Goal: Task Accomplishment & Management: Complete application form

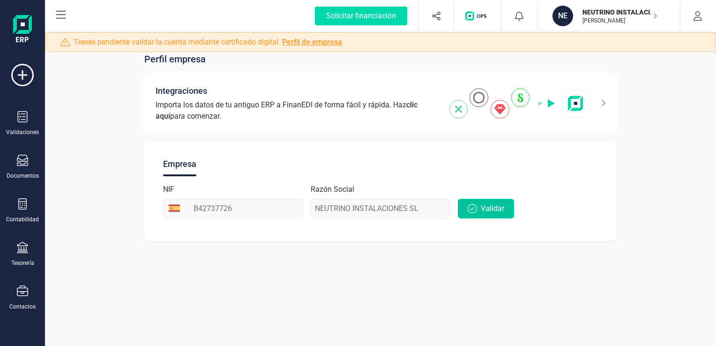
click at [497, 204] on span "Validar" at bounding box center [492, 208] width 23 height 11
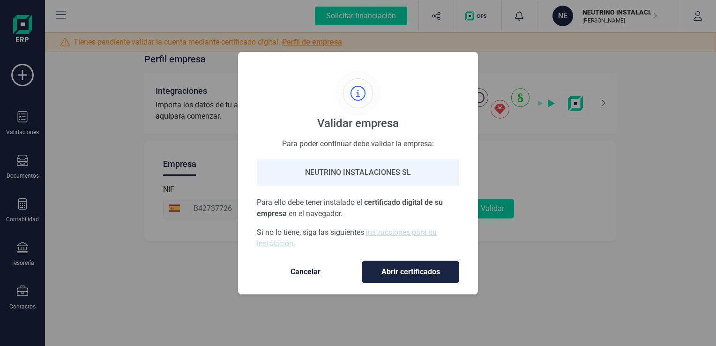
click at [307, 272] on span "Cancelar" at bounding box center [305, 271] width 79 height 11
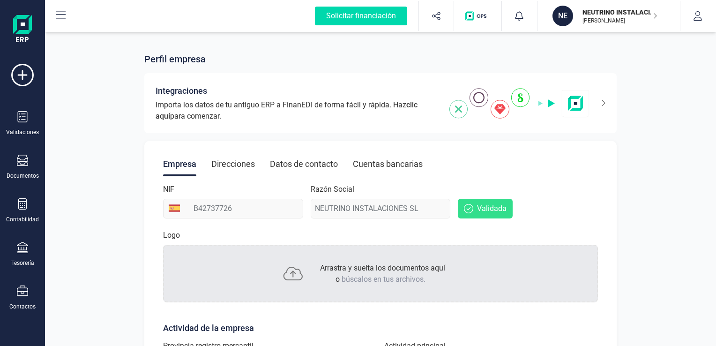
drag, startPoint x: 332, startPoint y: 318, endPoint x: 307, endPoint y: 327, distance: 26.4
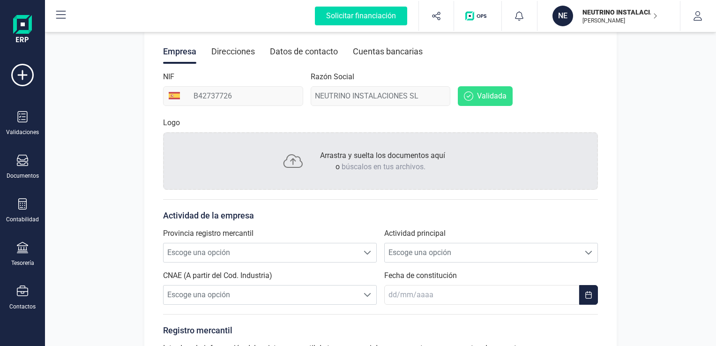
scroll to position [131, 0]
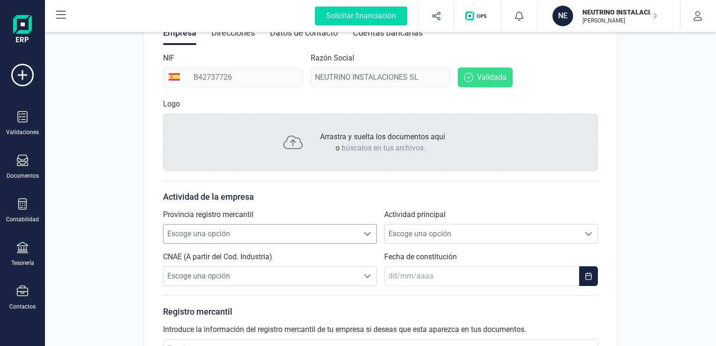
click at [296, 226] on span "Escoge una opción" at bounding box center [261, 233] width 195 height 19
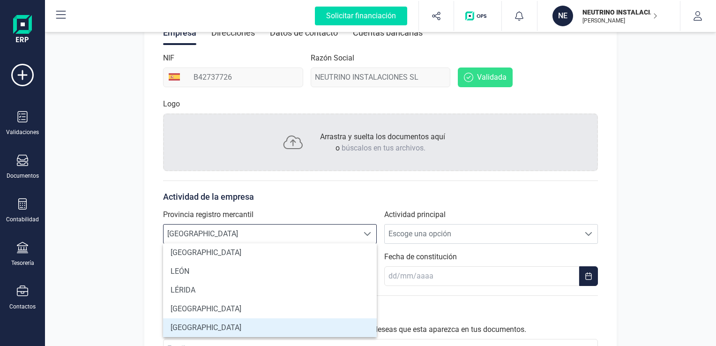
scroll to position [172, 0]
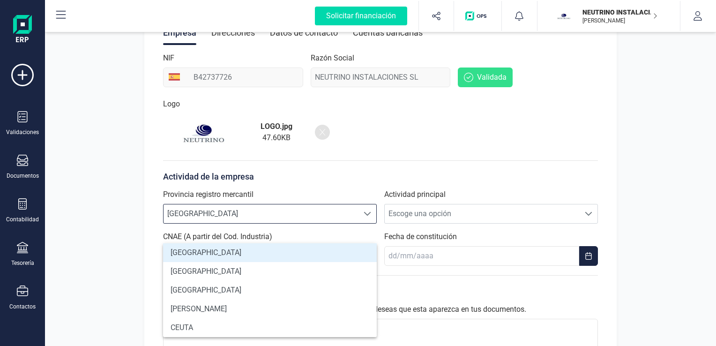
click at [280, 211] on span "[GEOGRAPHIC_DATA]" at bounding box center [261, 213] width 195 height 19
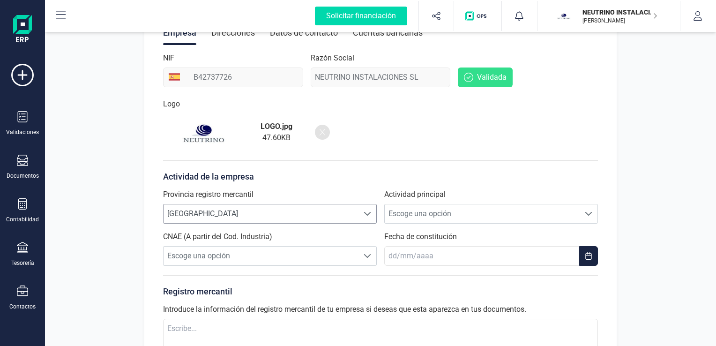
click at [280, 211] on span "[GEOGRAPHIC_DATA]" at bounding box center [261, 213] width 195 height 19
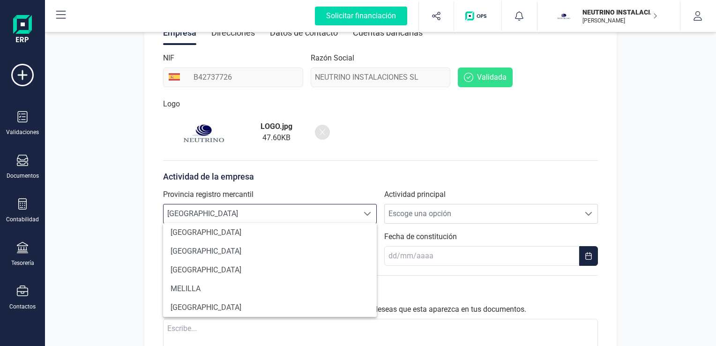
scroll to position [585, 0]
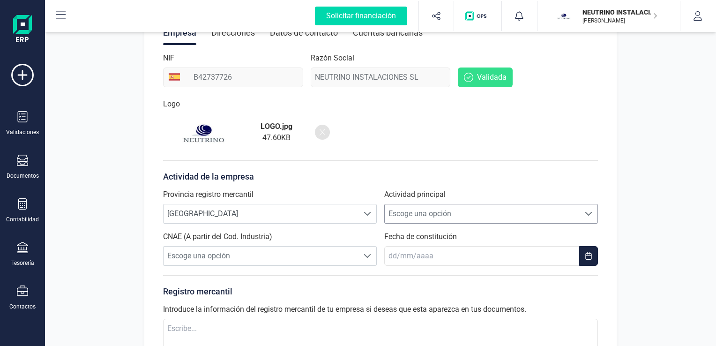
click at [438, 216] on span "Escoge una opción" at bounding box center [482, 213] width 195 height 19
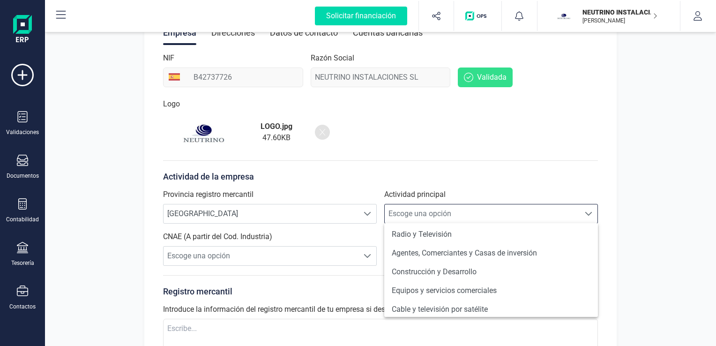
scroll to position [81, 0]
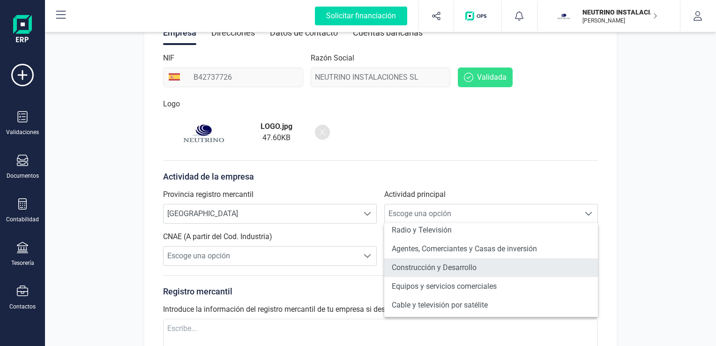
click at [441, 269] on li "Construcción y Desarrollo" at bounding box center [491, 267] width 214 height 19
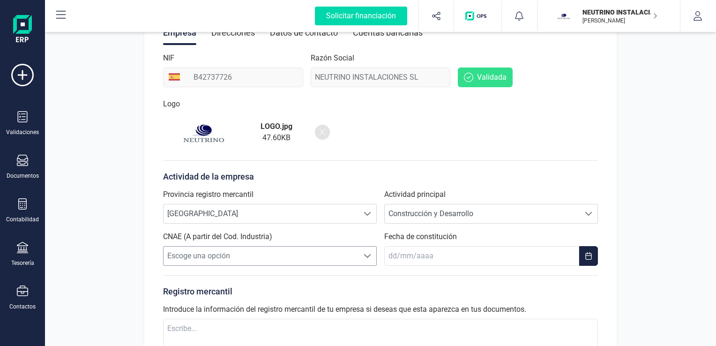
click at [339, 256] on span "Escoge una opción" at bounding box center [261, 256] width 195 height 19
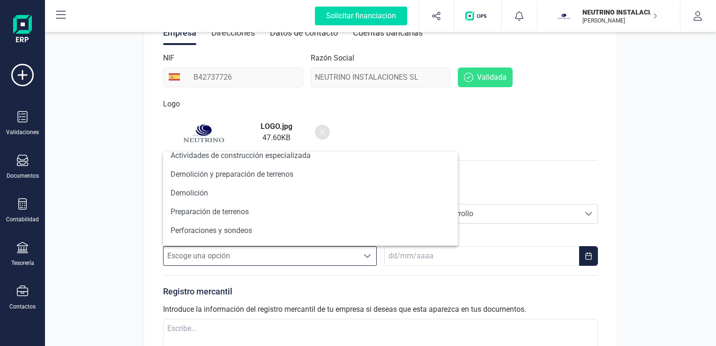
scroll to position [466, 0]
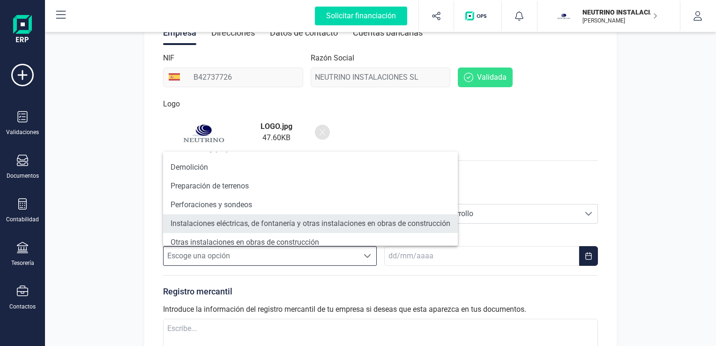
click at [390, 221] on li "Instalaciones eléctricas, de fontanería y otras instalaciones en obras de const…" at bounding box center [310, 223] width 295 height 19
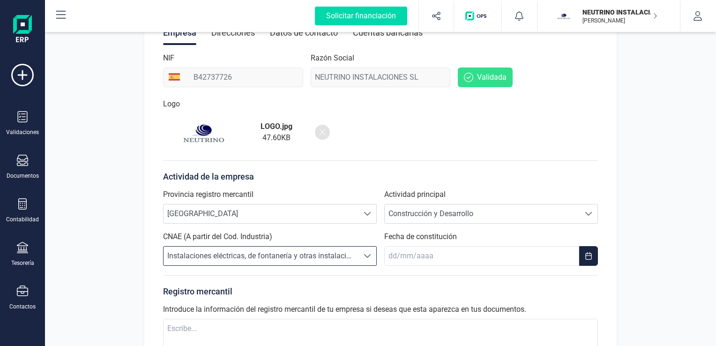
click at [497, 147] on div "LOGO.jpg 47.60 KB" at bounding box center [380, 131] width 435 height 37
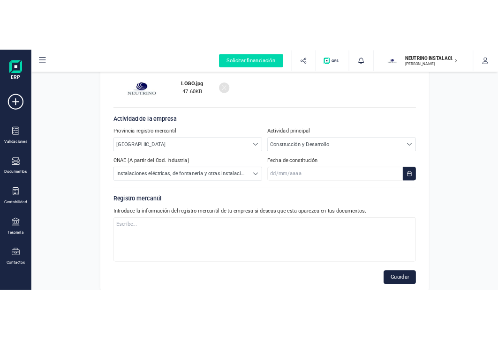
scroll to position [221, 0]
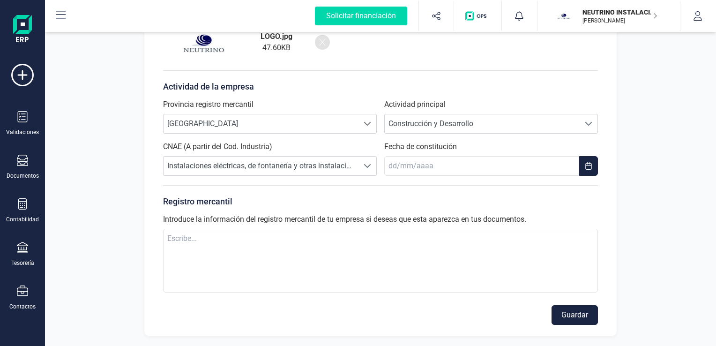
click at [497, 68] on div "Empresa Direcciones Datos de contacto Cuentas bancarias NIF B42737726 Razón Soc…" at bounding box center [380, 127] width 472 height 417
click at [497, 164] on button "Choose Date" at bounding box center [588, 166] width 19 height 20
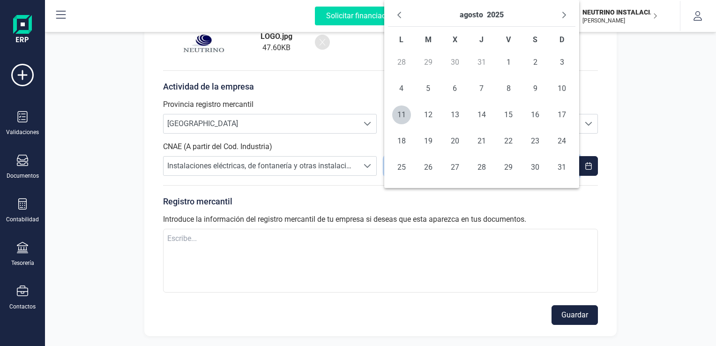
click at [497, 90] on p "Actividad de la empresa" at bounding box center [380, 86] width 435 height 13
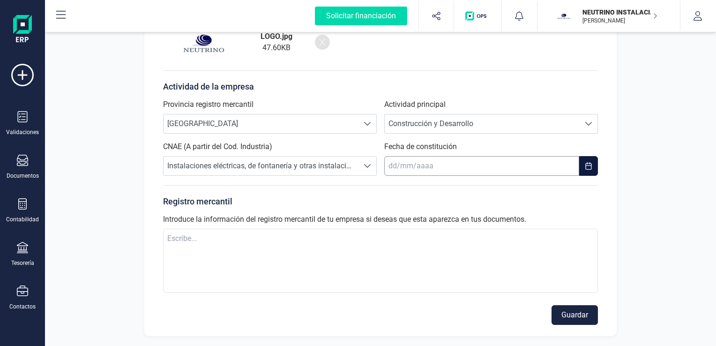
click at [451, 158] on body "Solicitar financiación Validaciones Documentos Documentos Presupuestos Pedidos …" at bounding box center [358, 173] width 716 height 346
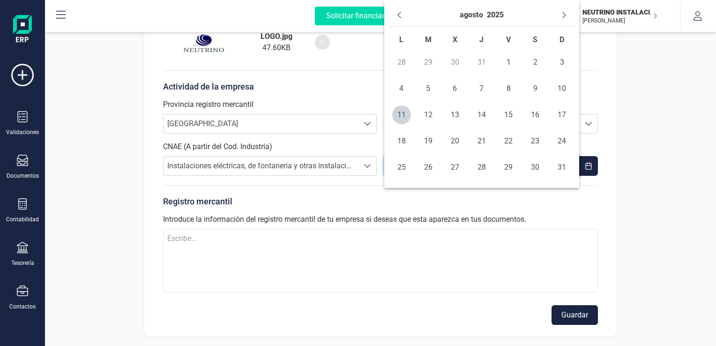
click at [390, 195] on p "Registro mercantil" at bounding box center [380, 201] width 435 height 13
click at [377, 169] on div "Provincia registro mercantil Escoge una opción MURCIA MURCIA Actividad principa…" at bounding box center [380, 137] width 435 height 77
click at [390, 164] on body "Solicitar financiación Validaciones Documentos Documentos Presupuestos Pedidos …" at bounding box center [358, 173] width 716 height 346
click at [466, 18] on button "agosto" at bounding box center [471, 14] width 23 height 15
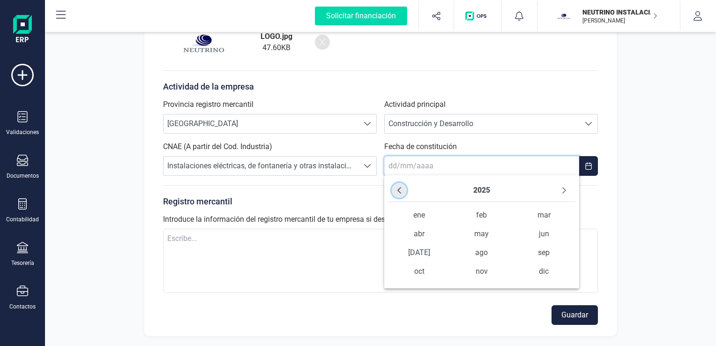
click at [399, 194] on icon "Previous Year" at bounding box center [399, 190] width 7 height 7
click at [419, 219] on span "ene" at bounding box center [419, 215] width 62 height 19
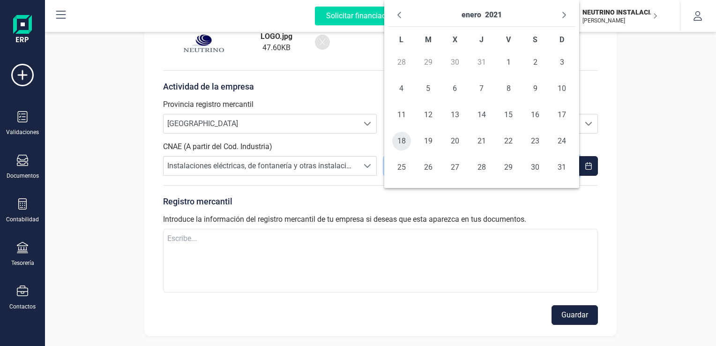
click at [404, 141] on span "18" at bounding box center [401, 141] width 19 height 19
type input "[DATE]"
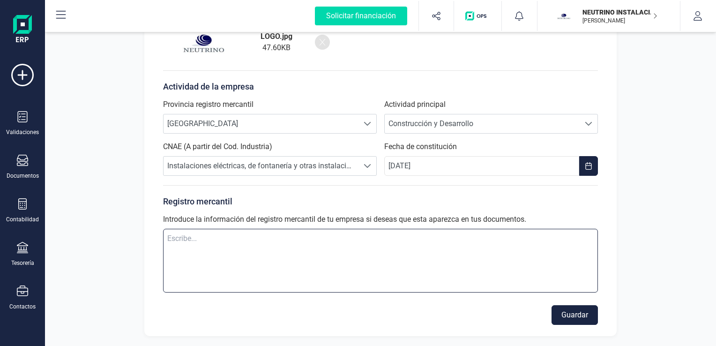
click at [343, 256] on textarea at bounding box center [380, 261] width 435 height 64
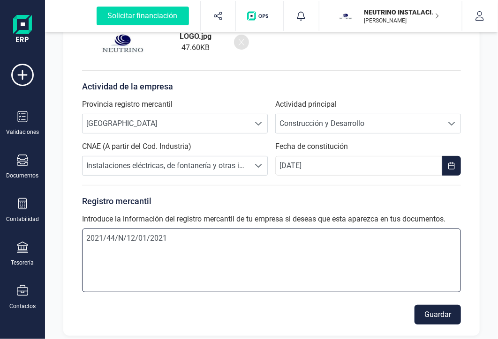
type textarea "2021/44/N/12/01/2021"
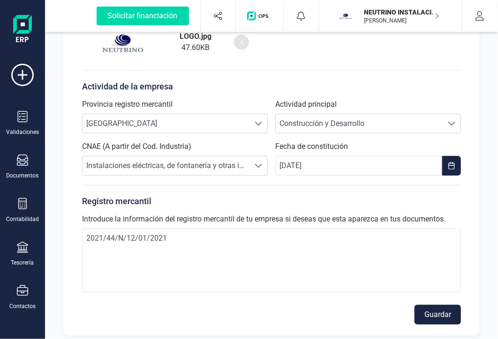
click at [444, 315] on button "Guardar" at bounding box center [437, 315] width 46 height 20
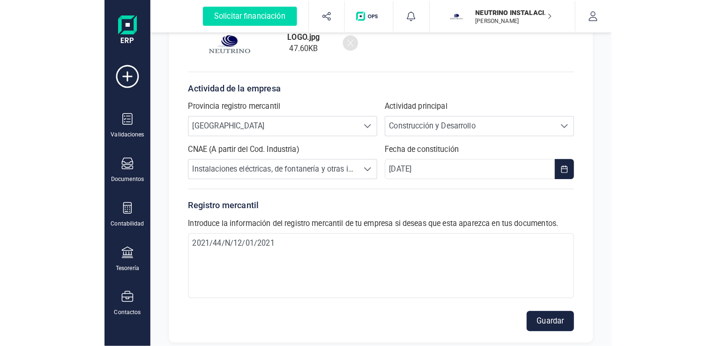
scroll to position [0, 0]
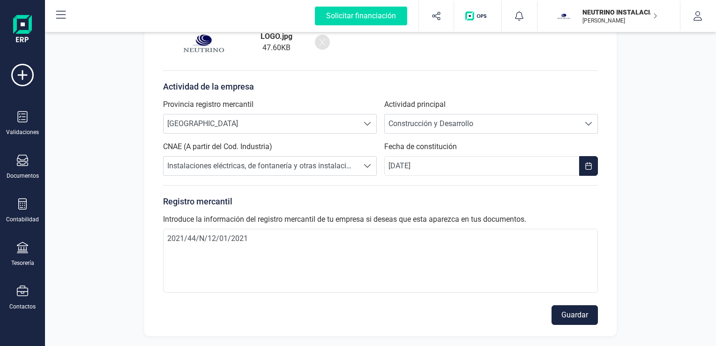
click at [497, 208] on div "Registro mercantil Introduce la información del registro mercantil de tu empres…" at bounding box center [380, 240] width 435 height 111
click at [497, 316] on button "Guardar" at bounding box center [575, 315] width 46 height 20
click at [497, 317] on button "Guardar" at bounding box center [575, 315] width 46 height 20
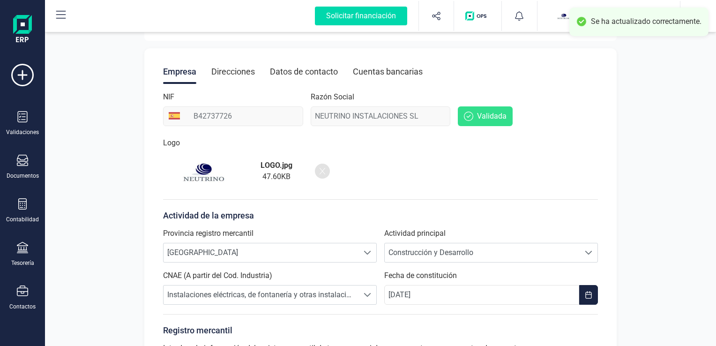
scroll to position [0, 0]
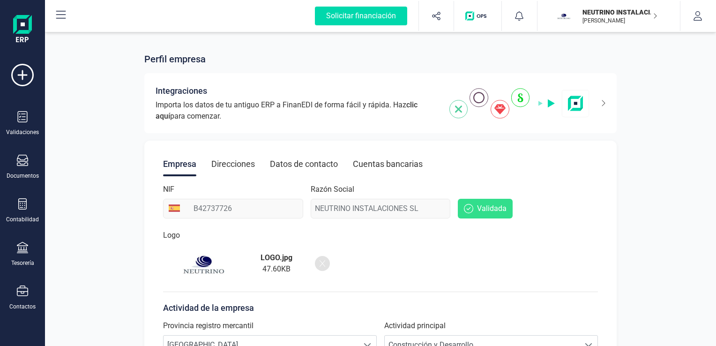
click at [485, 17] on img "button" at bounding box center [477, 15] width 25 height 9
